Goal: Find specific page/section: Find specific page/section

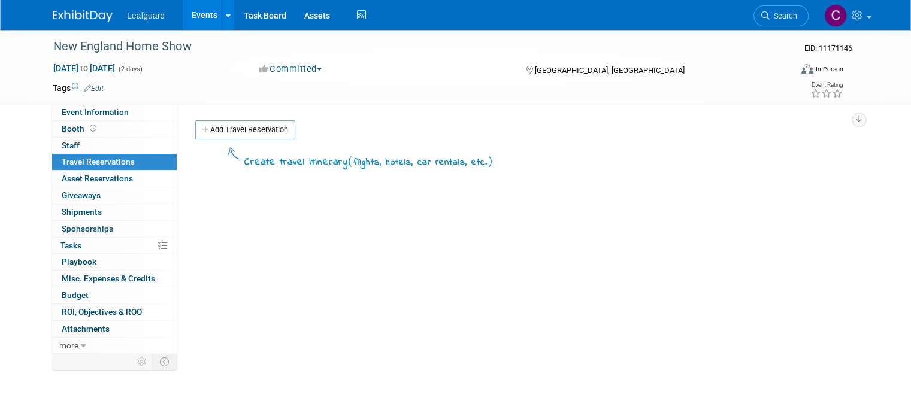
click at [193, 18] on link "Events" at bounding box center [205, 15] width 44 height 30
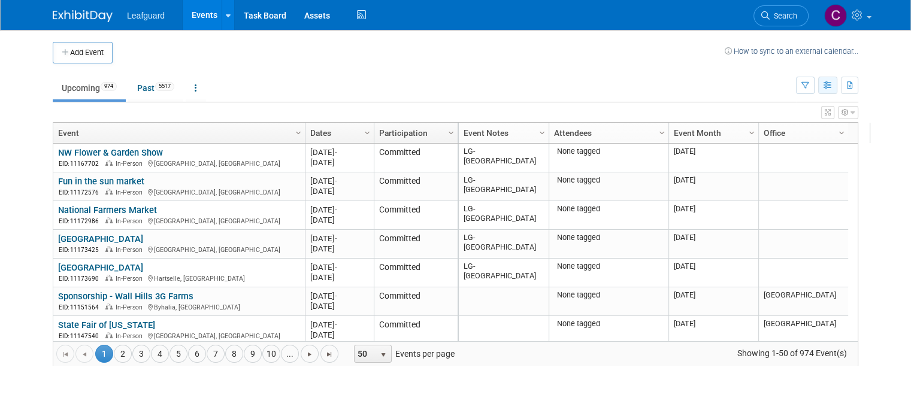
click at [837, 90] on button "button" at bounding box center [827, 85] width 19 height 17
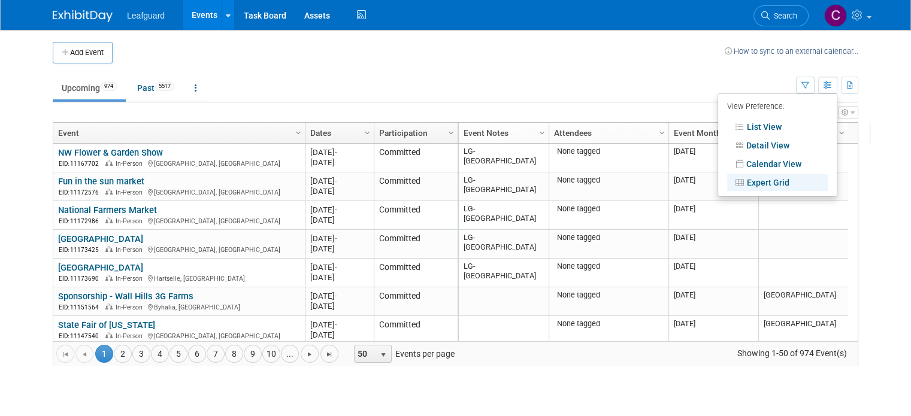
click at [474, 125] on link "Event Notes" at bounding box center [502, 133] width 77 height 20
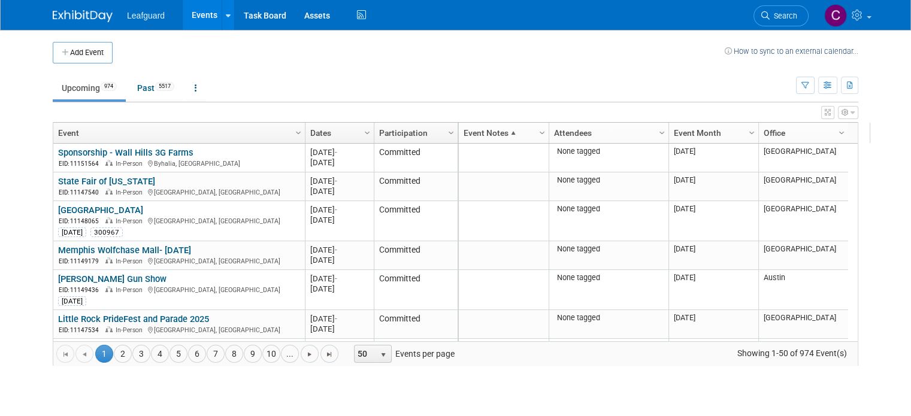
drag, startPoint x: 474, startPoint y: 125, endPoint x: 466, endPoint y: 131, distance: 10.7
click at [466, 131] on link "Event Notes" at bounding box center [502, 133] width 77 height 20
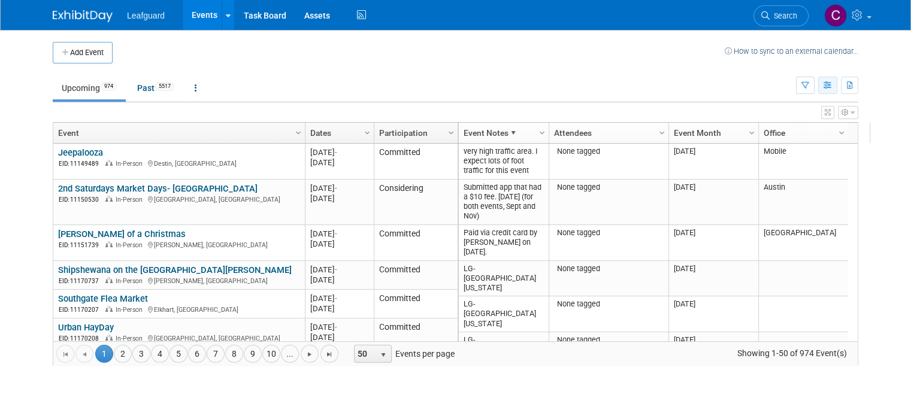
click at [833, 85] on icon "button" at bounding box center [828, 86] width 9 height 8
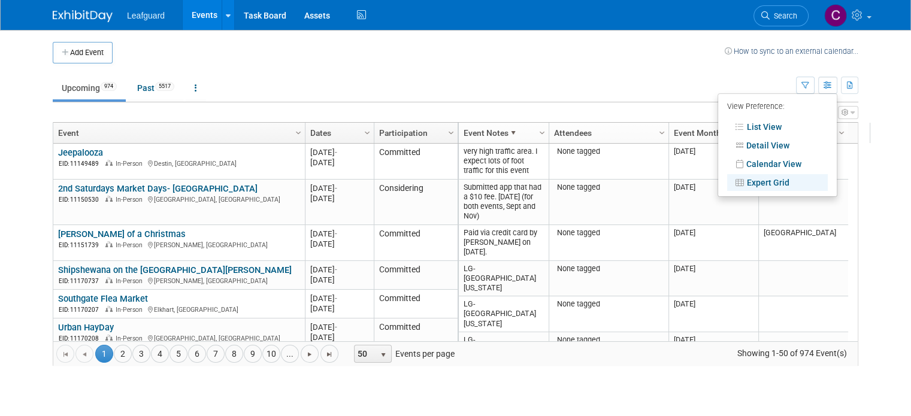
click at [769, 174] on link "Expert Grid" at bounding box center [777, 182] width 101 height 17
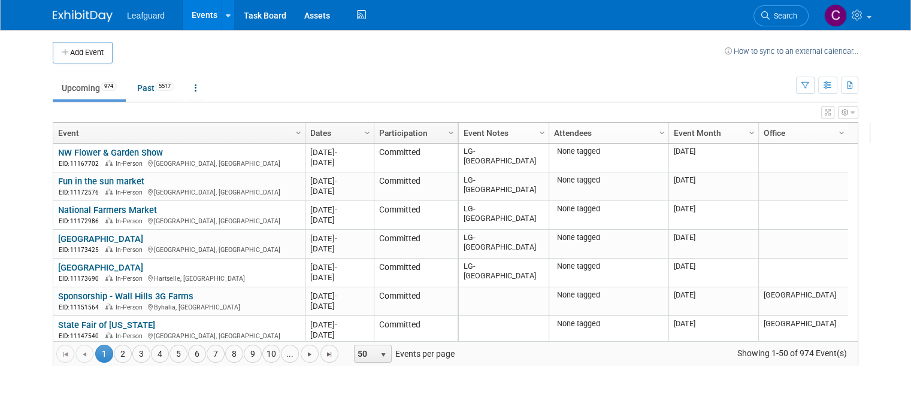
drag, startPoint x: 841, startPoint y: 83, endPoint x: 766, endPoint y: 40, distance: 86.4
click at [766, 40] on div "Add Event How to sync to an external calendar..." at bounding box center [456, 47] width 806 height 34
click at [837, 81] on button "button" at bounding box center [827, 85] width 19 height 17
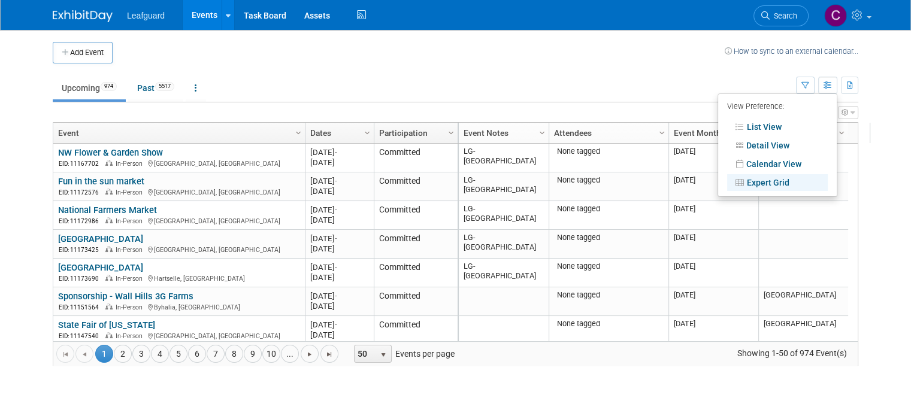
click at [673, 88] on ul "Upcoming 974 Past 5517 All Events 6491 Past and Upcoming Grouped Annually Event…" at bounding box center [424, 88] width 743 height 27
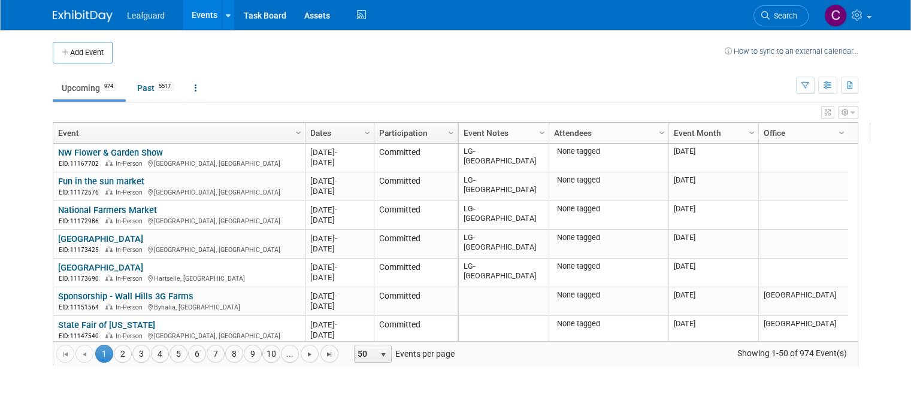
click at [849, 116] on icon "button" at bounding box center [845, 112] width 7 height 7
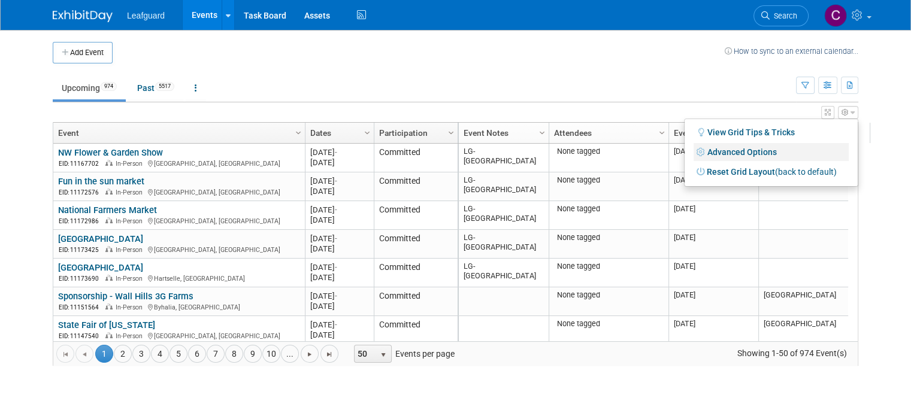
click at [779, 154] on link "Advanced Options" at bounding box center [771, 152] width 155 height 18
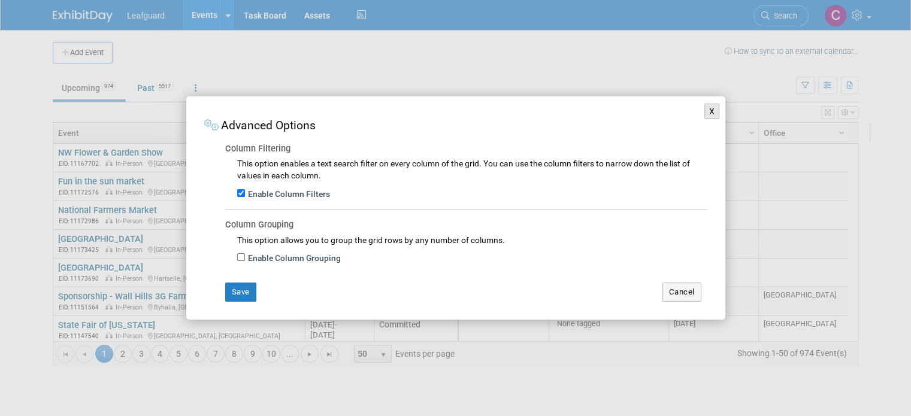
click at [709, 112] on button "X" at bounding box center [712, 112] width 16 height 16
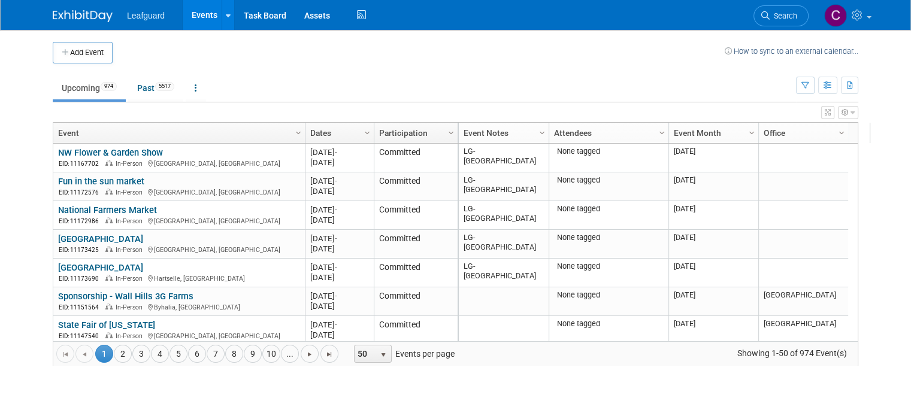
drag, startPoint x: 489, startPoint y: 125, endPoint x: 462, endPoint y: 139, distance: 30.5
click at [464, 139] on link "Event Notes" at bounding box center [502, 133] width 77 height 20
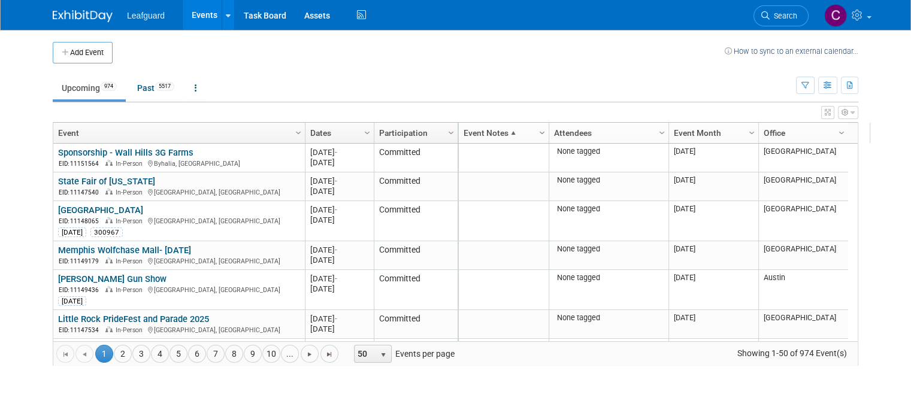
drag, startPoint x: 462, startPoint y: 139, endPoint x: 533, endPoint y: 134, distance: 70.8
click at [537, 134] on span "Column Settings" at bounding box center [542, 133] width 10 height 10
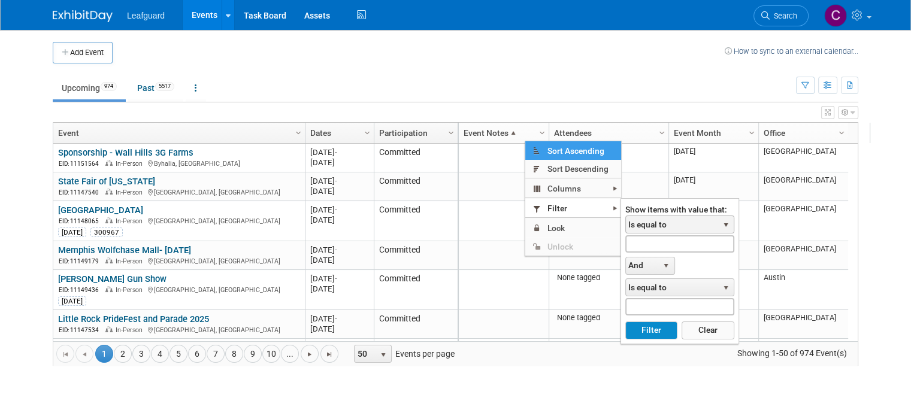
click at [636, 222] on span "Is equal to" at bounding box center [672, 224] width 92 height 17
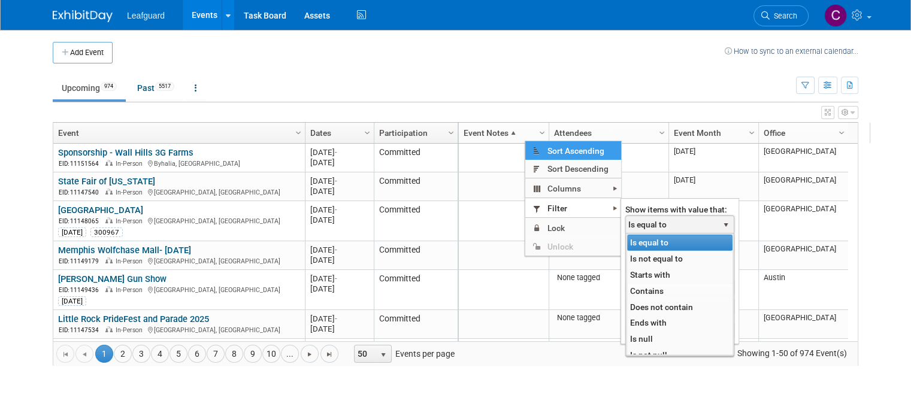
click at [645, 287] on li "Contains" at bounding box center [679, 291] width 105 height 16
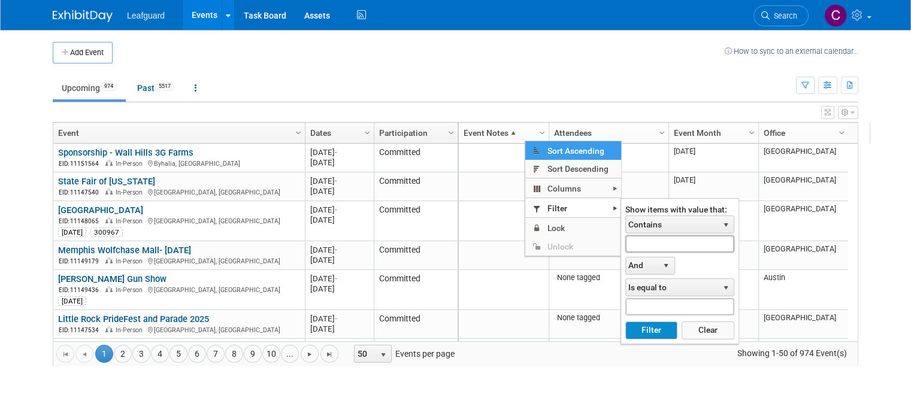
click at [647, 243] on input "text" at bounding box center [679, 243] width 109 height 17
type input "lg-"
click at [509, 353] on div "Go to the first page Go to the previous page 1 1 2 3 4 5 6 7 8 9 10 ... Go to t…" at bounding box center [455, 353] width 804 height 25
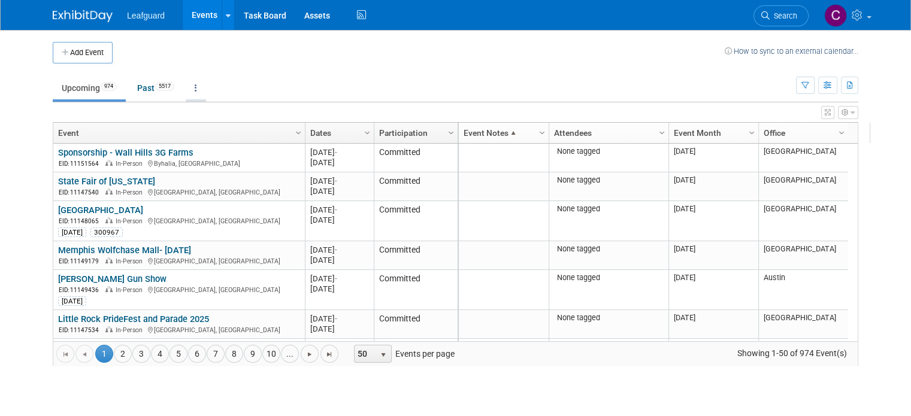
click at [195, 88] on icon at bounding box center [196, 88] width 2 height 8
